Goal: Transaction & Acquisition: Purchase product/service

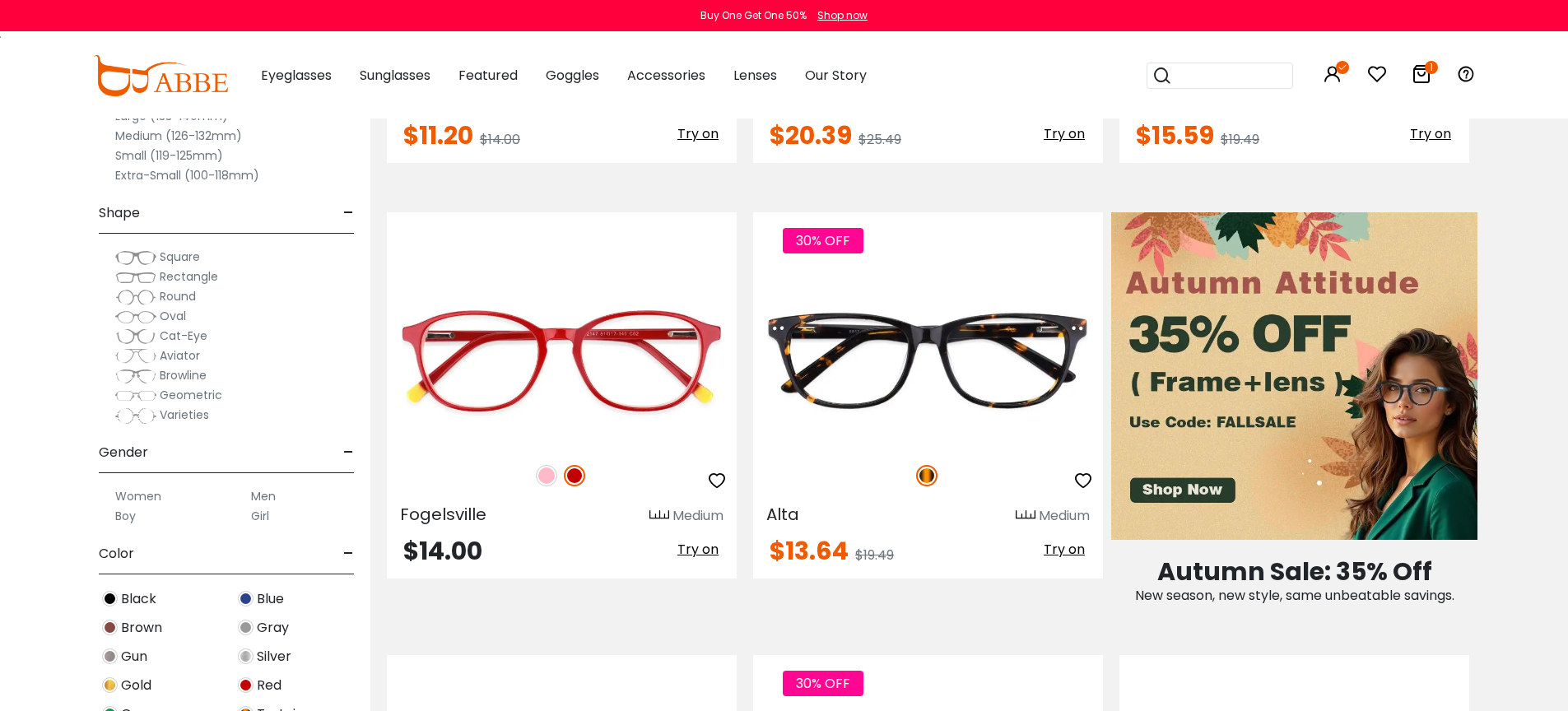
scroll to position [717, 0]
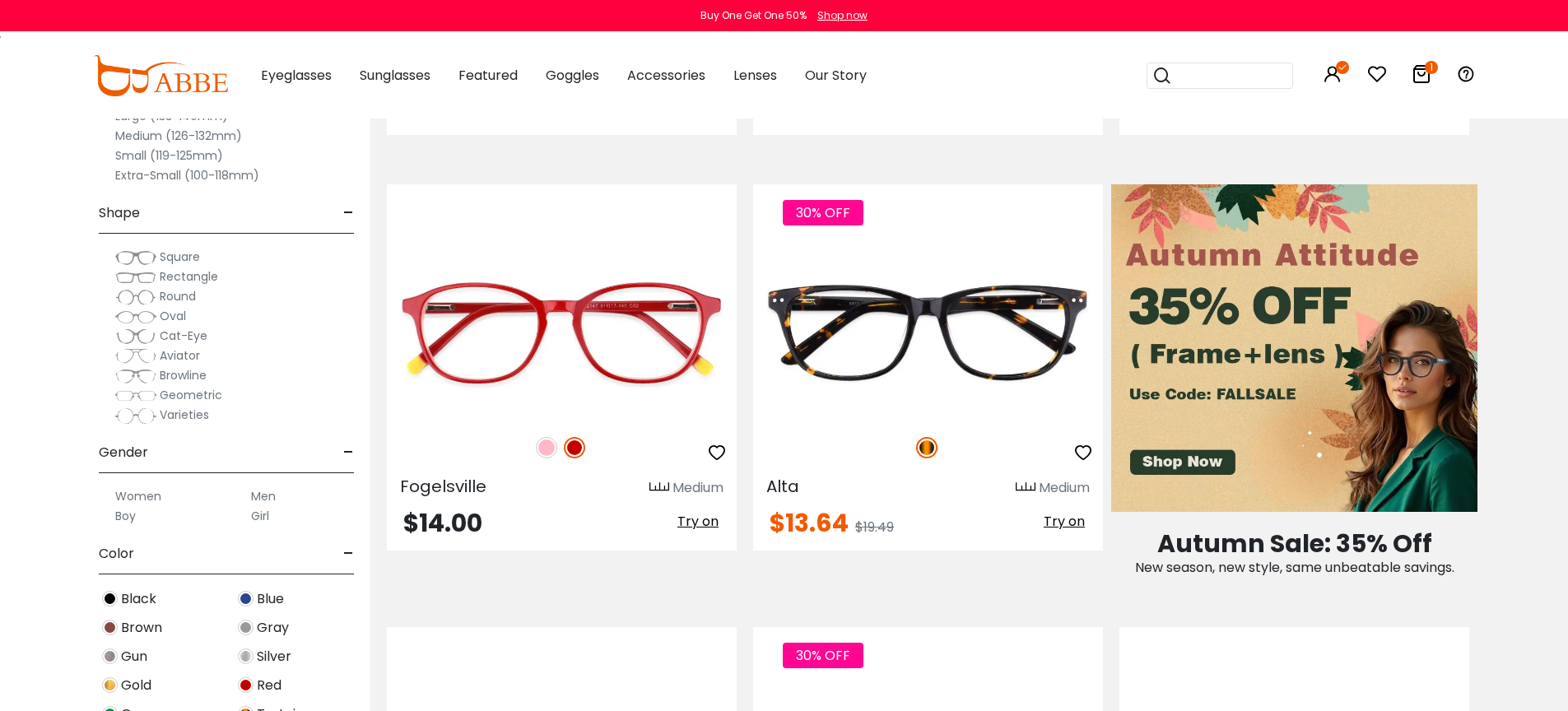
click at [108, 599] on img at bounding box center [109, 598] width 16 height 16
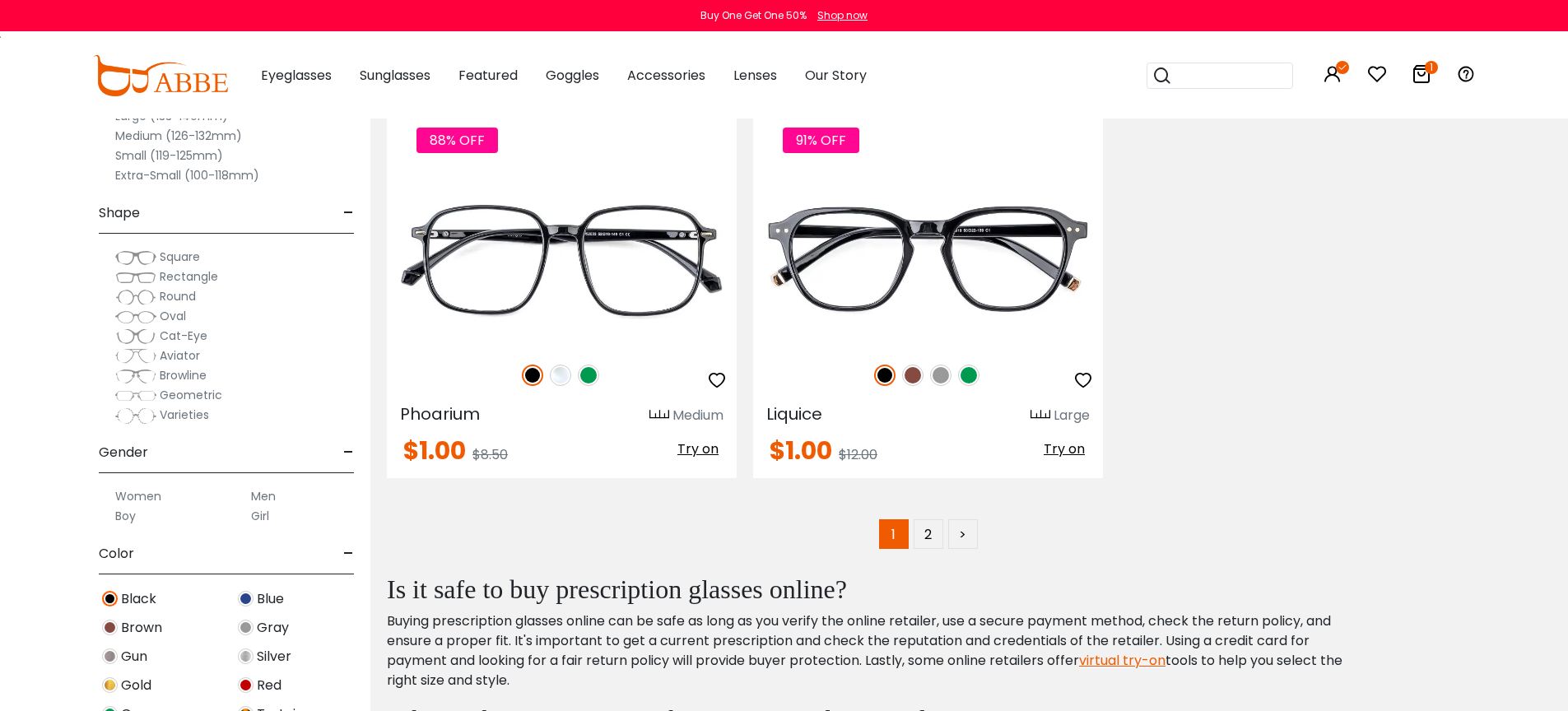
scroll to position [8318, 0]
